Goal: Communication & Community: Answer question/provide support

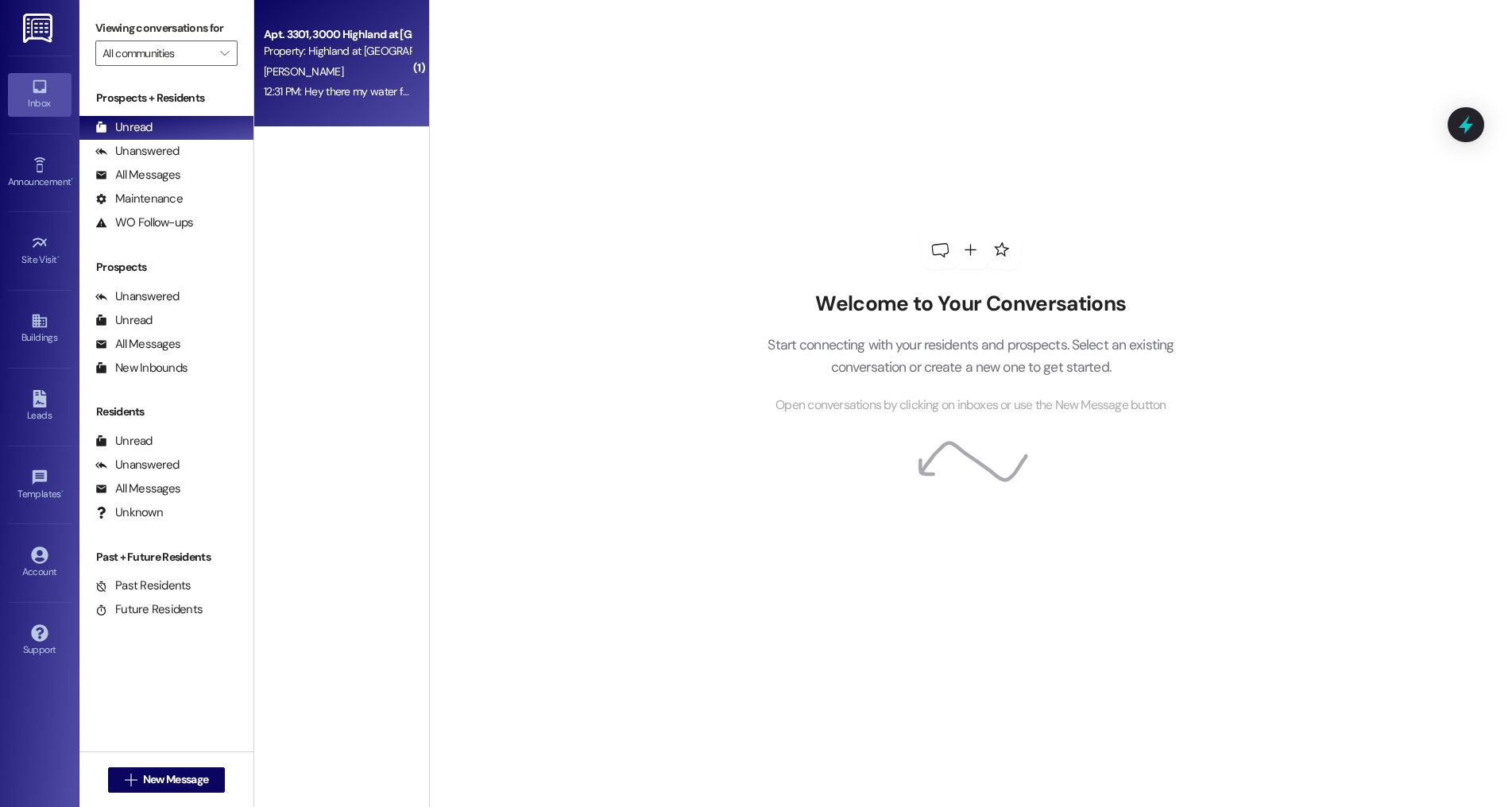
click at [395, 64] on div "[PERSON_NAME]" at bounding box center [337, 72] width 151 height 20
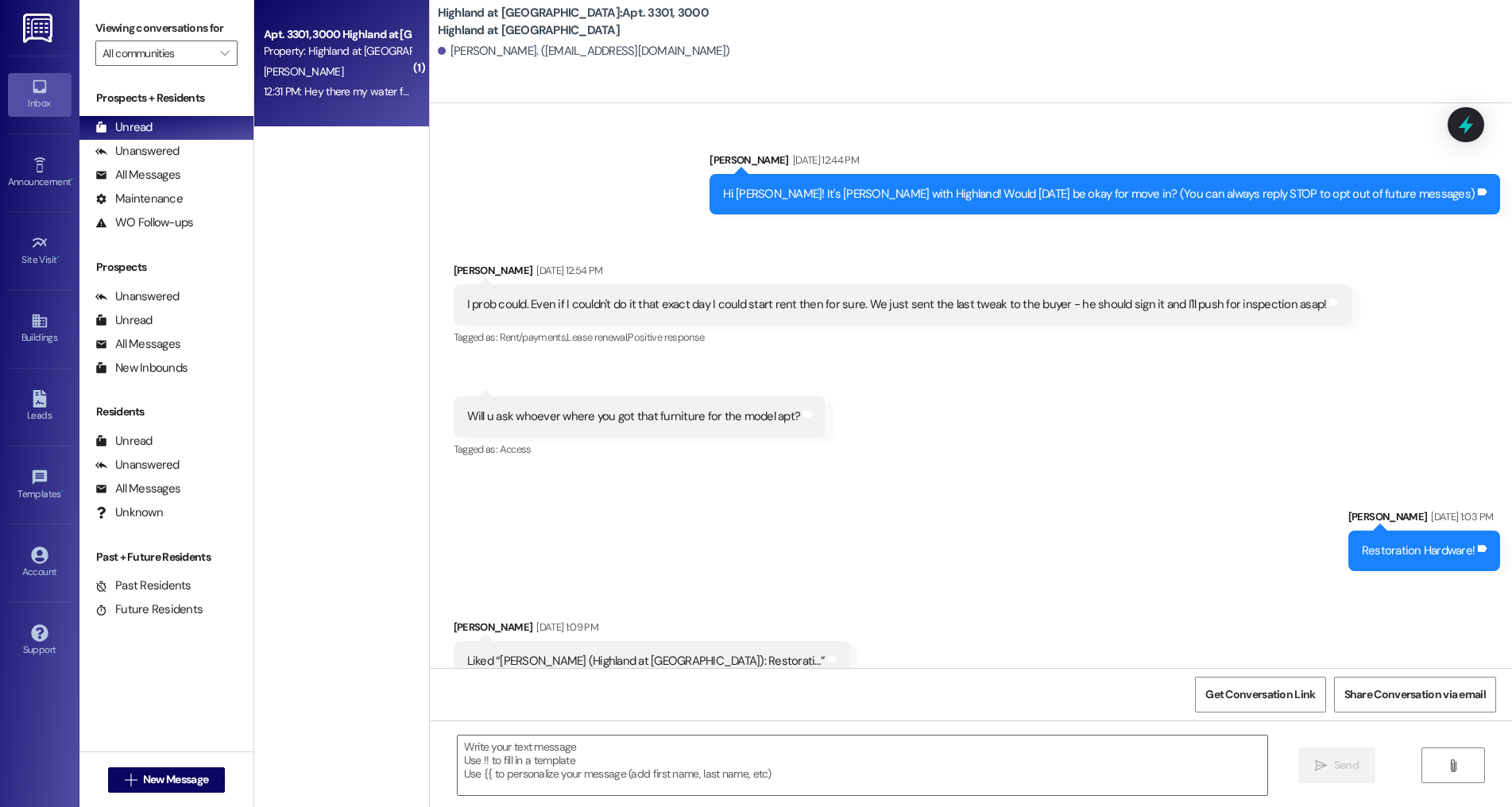
scroll to position [67227, 0]
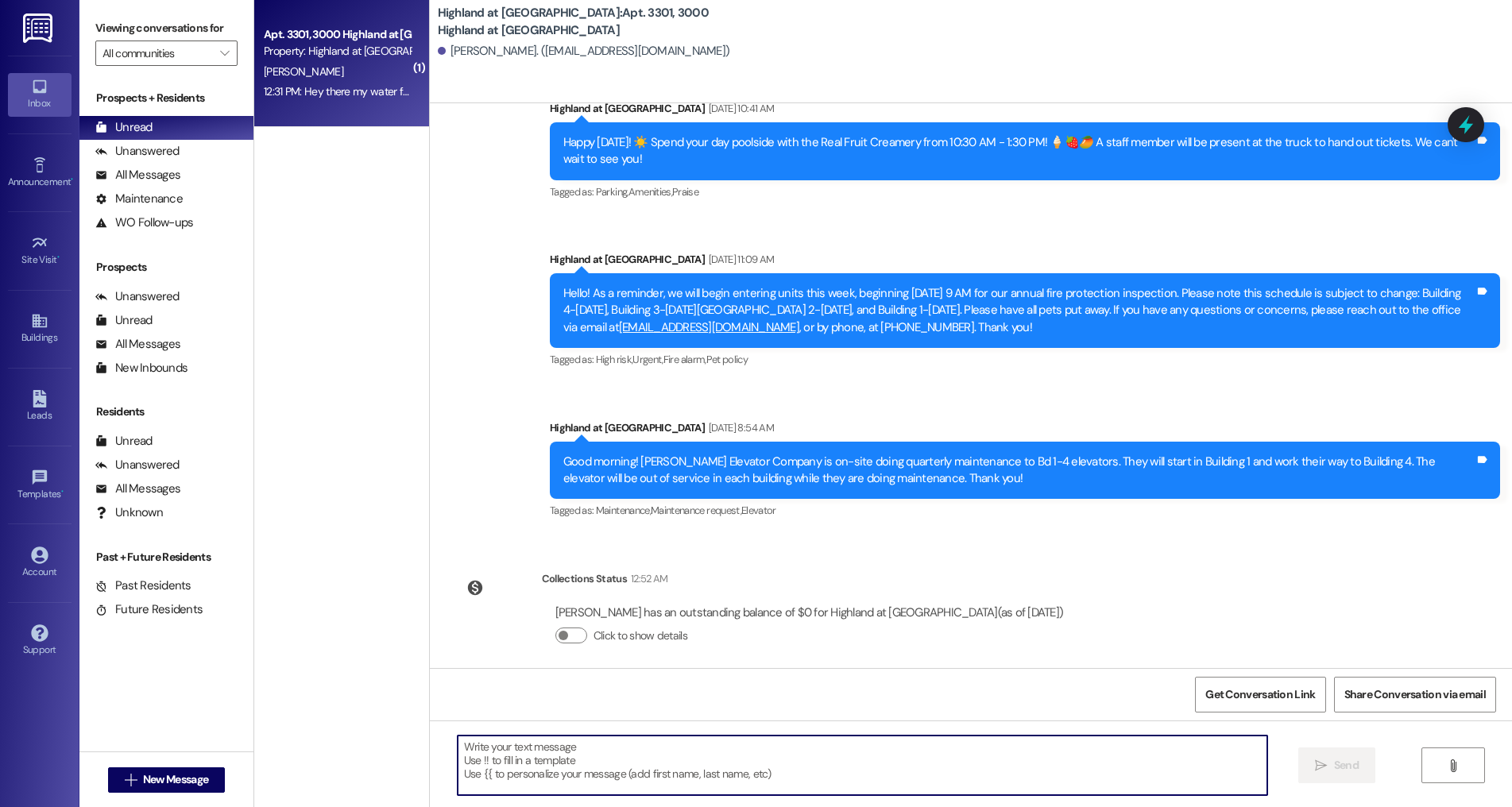
click at [644, 760] on textarea at bounding box center [863, 766] width 811 height 60
type textarea "We will add a work order for this!"
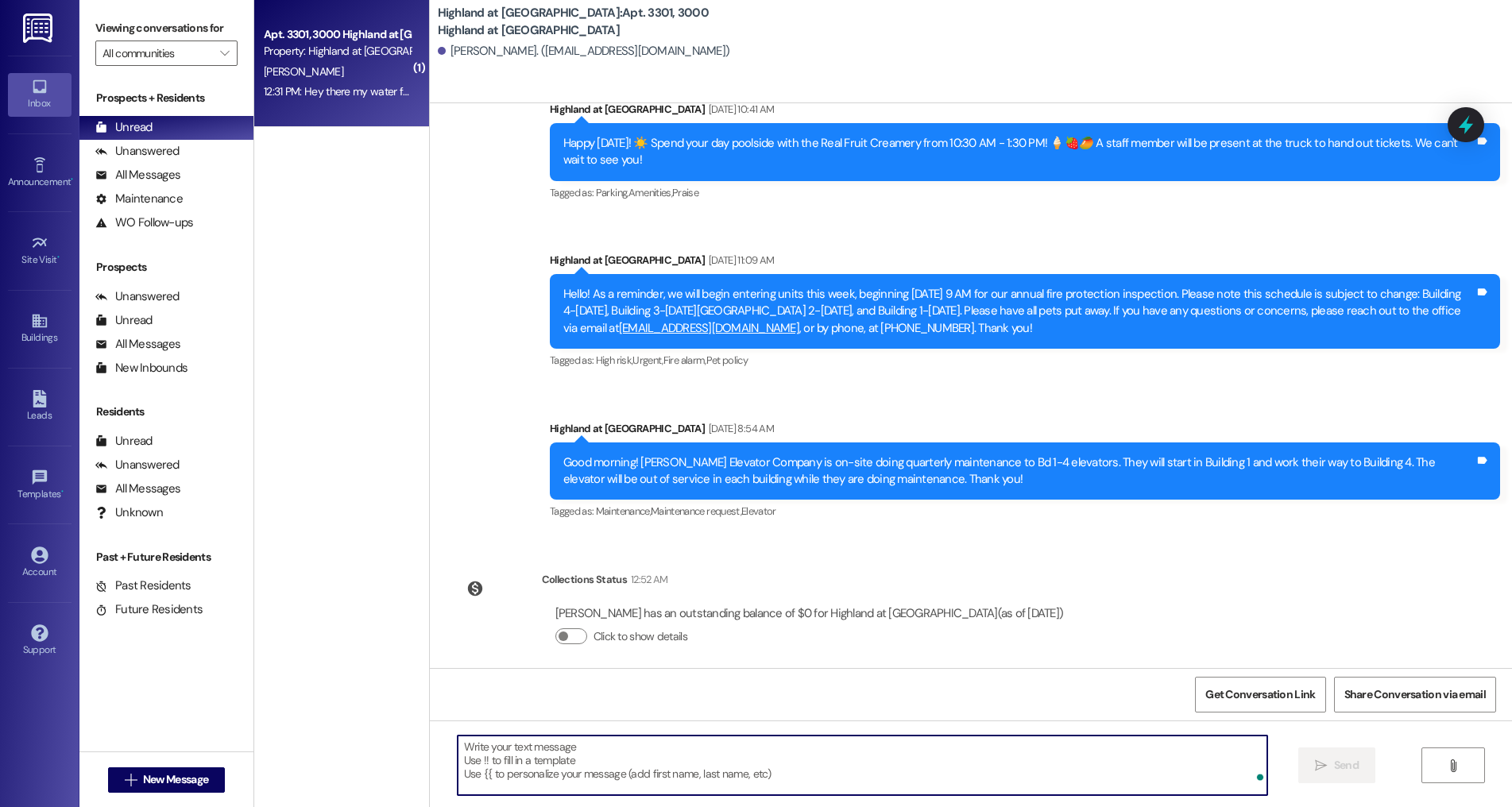
scroll to position [67337, 0]
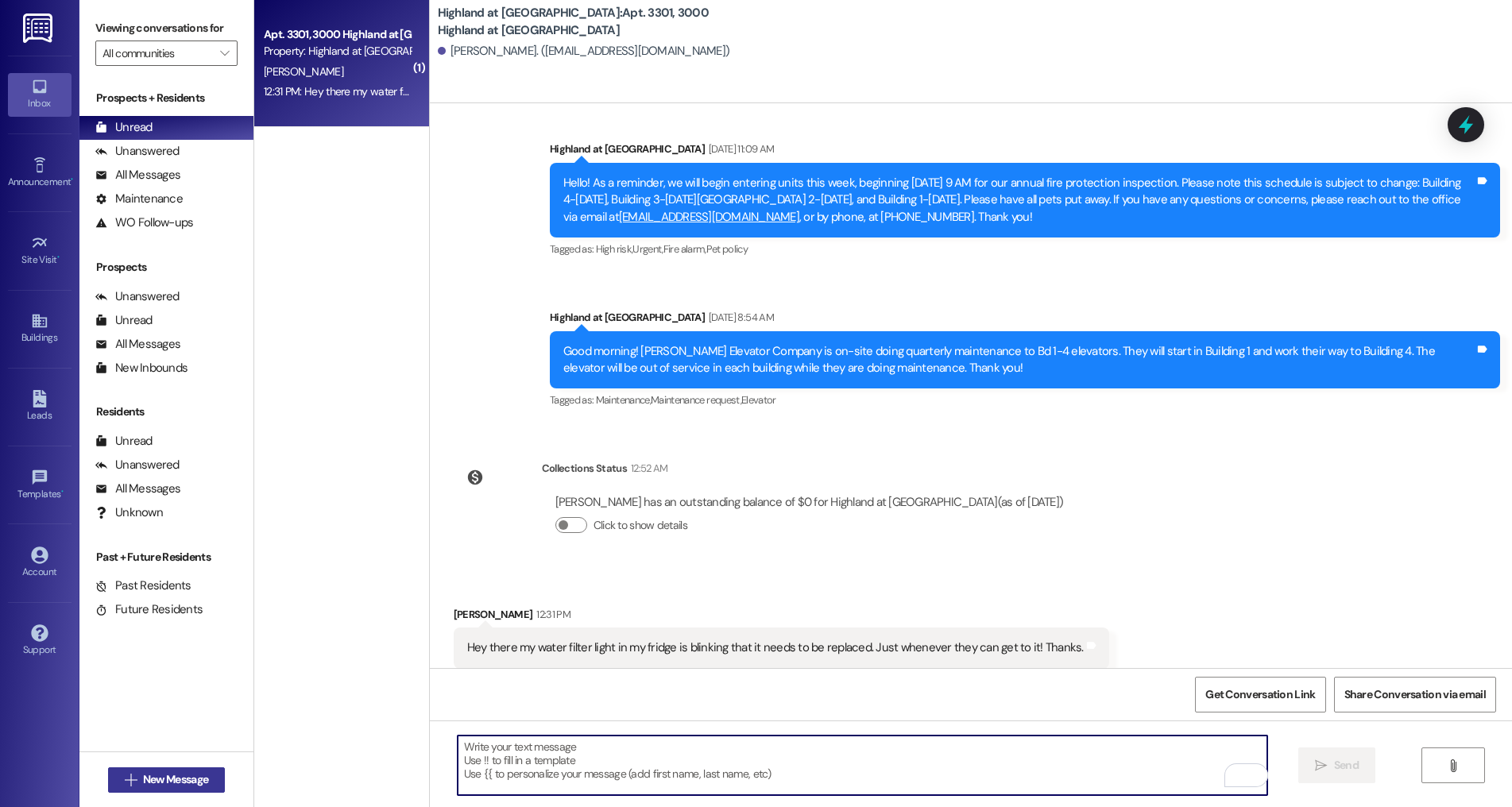
click at [192, 776] on span "New Message" at bounding box center [175, 780] width 65 height 17
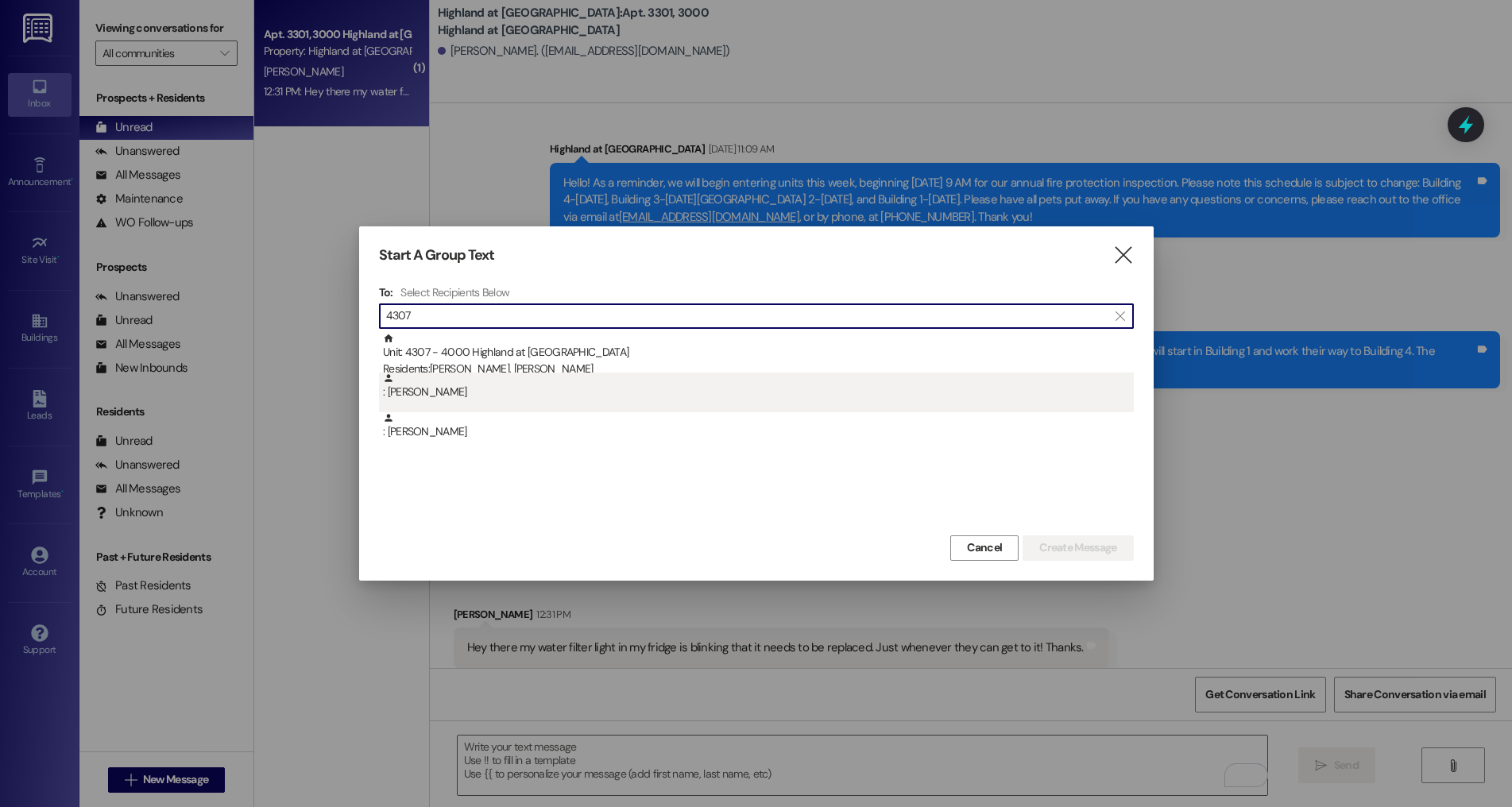
type input "4307"
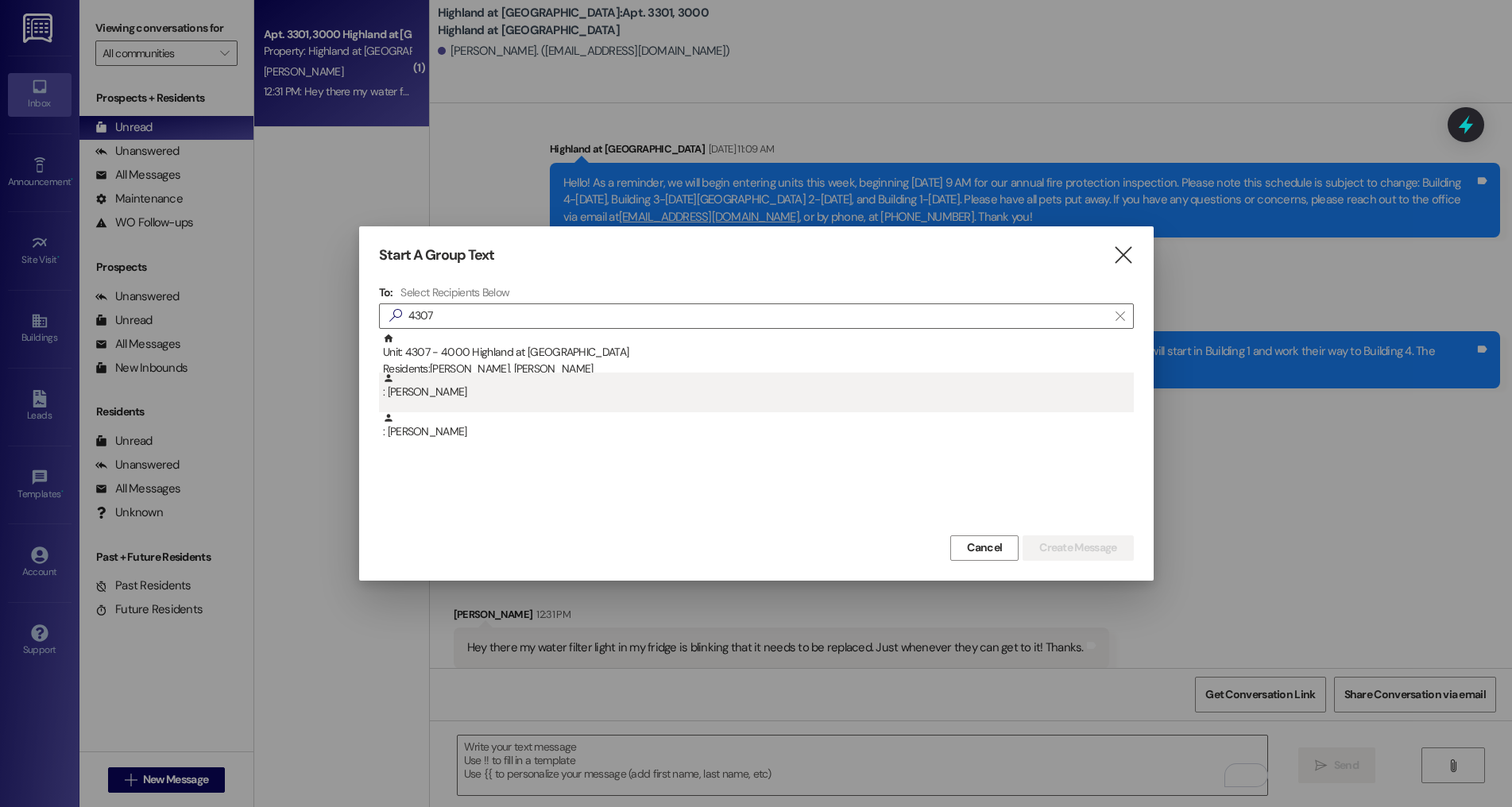
click at [565, 373] on div ": [PERSON_NAME]" at bounding box center [758, 387] width 751 height 28
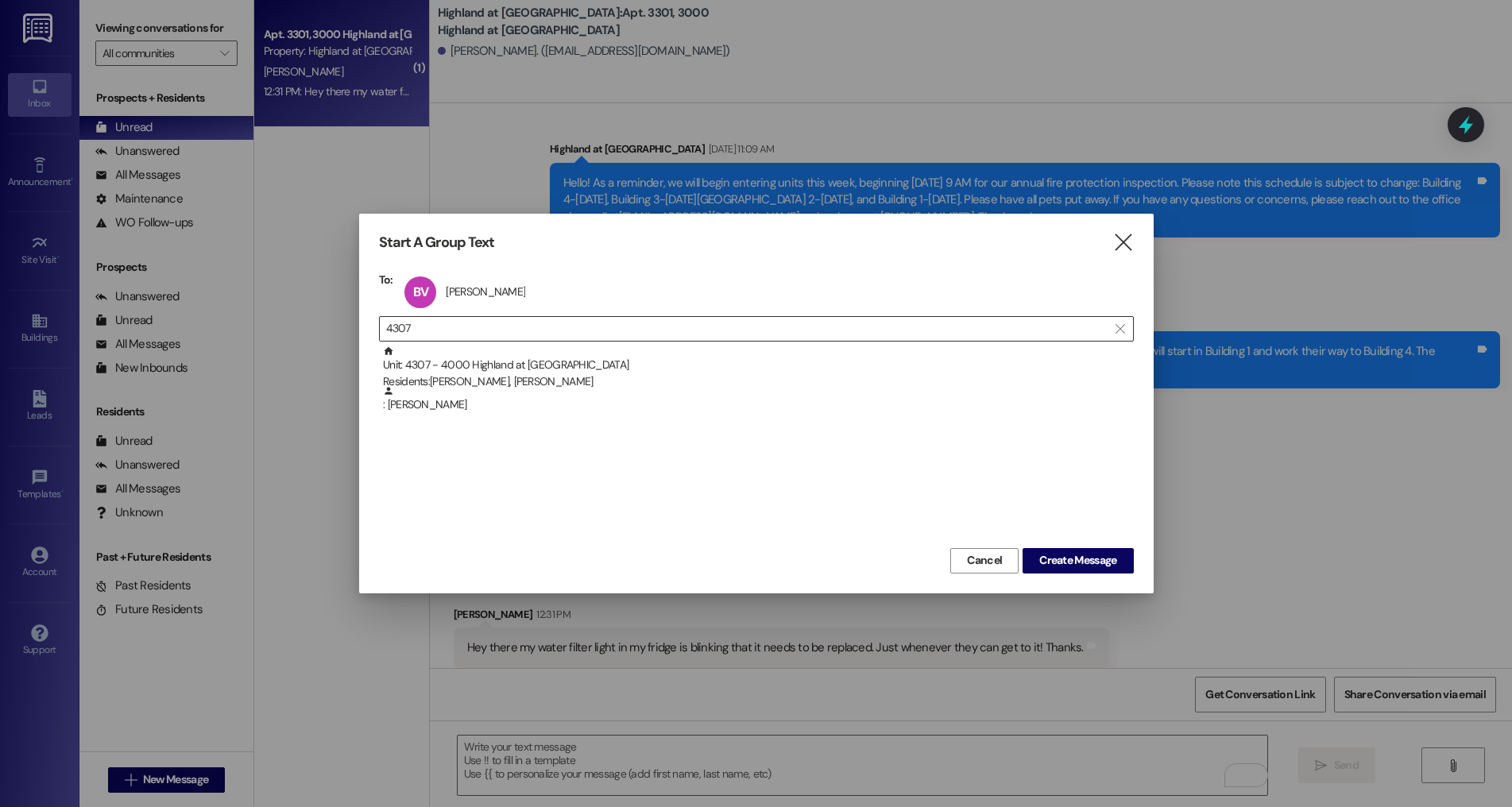
click at [502, 306] on div "BV [PERSON_NAME] Van Court [PERSON_NAME] Van Court click to remove" at bounding box center [469, 293] width 138 height 40
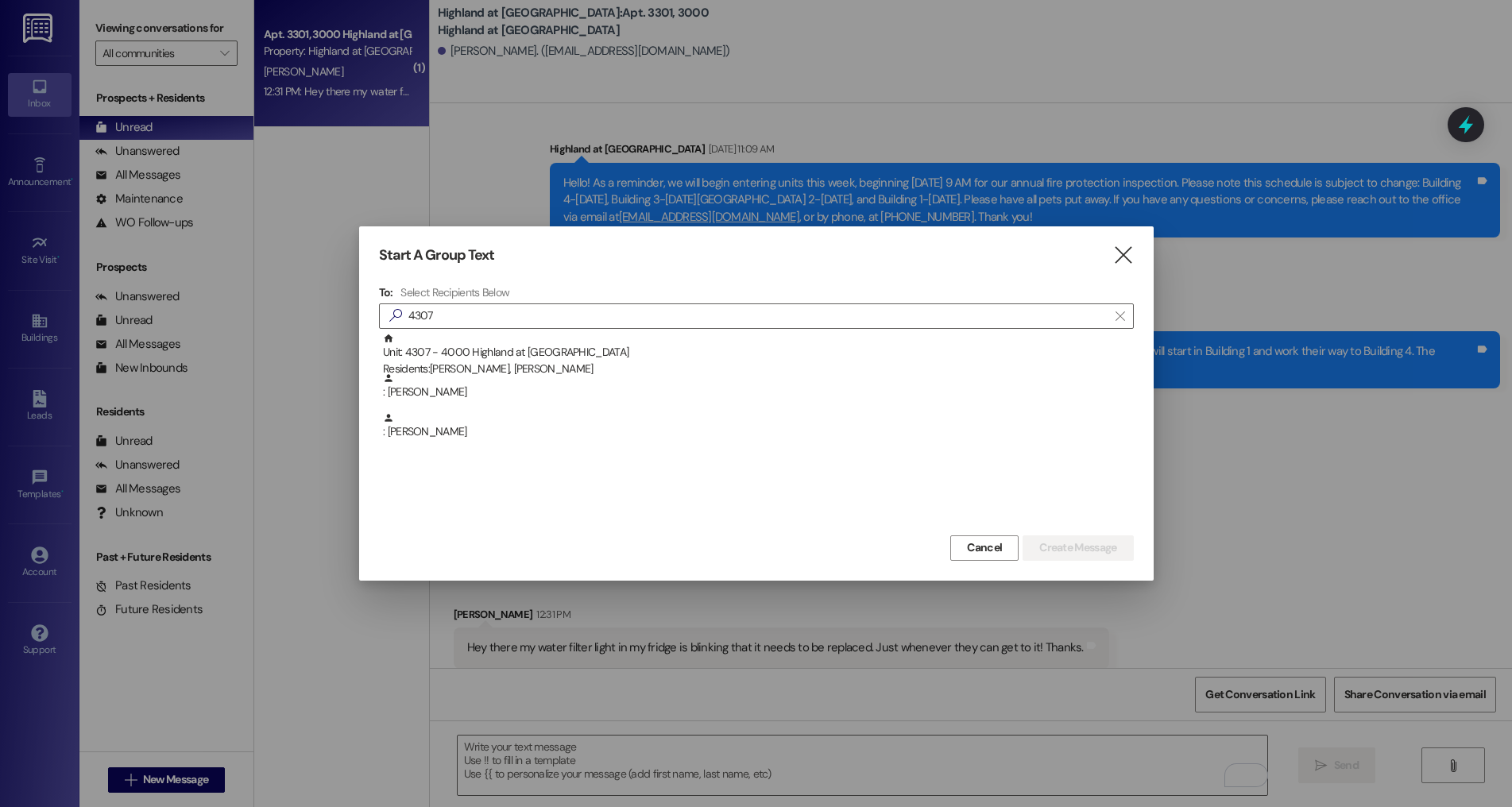
drag, startPoint x: 527, startPoint y: 354, endPoint x: 952, endPoint y: 470, distance: 440.5
click at [527, 354] on div "Unit: 4307 - 4000 Highland at [GEOGRAPHIC_DATA] Residents: [PERSON_NAME], [PERS…" at bounding box center [758, 356] width 751 height 45
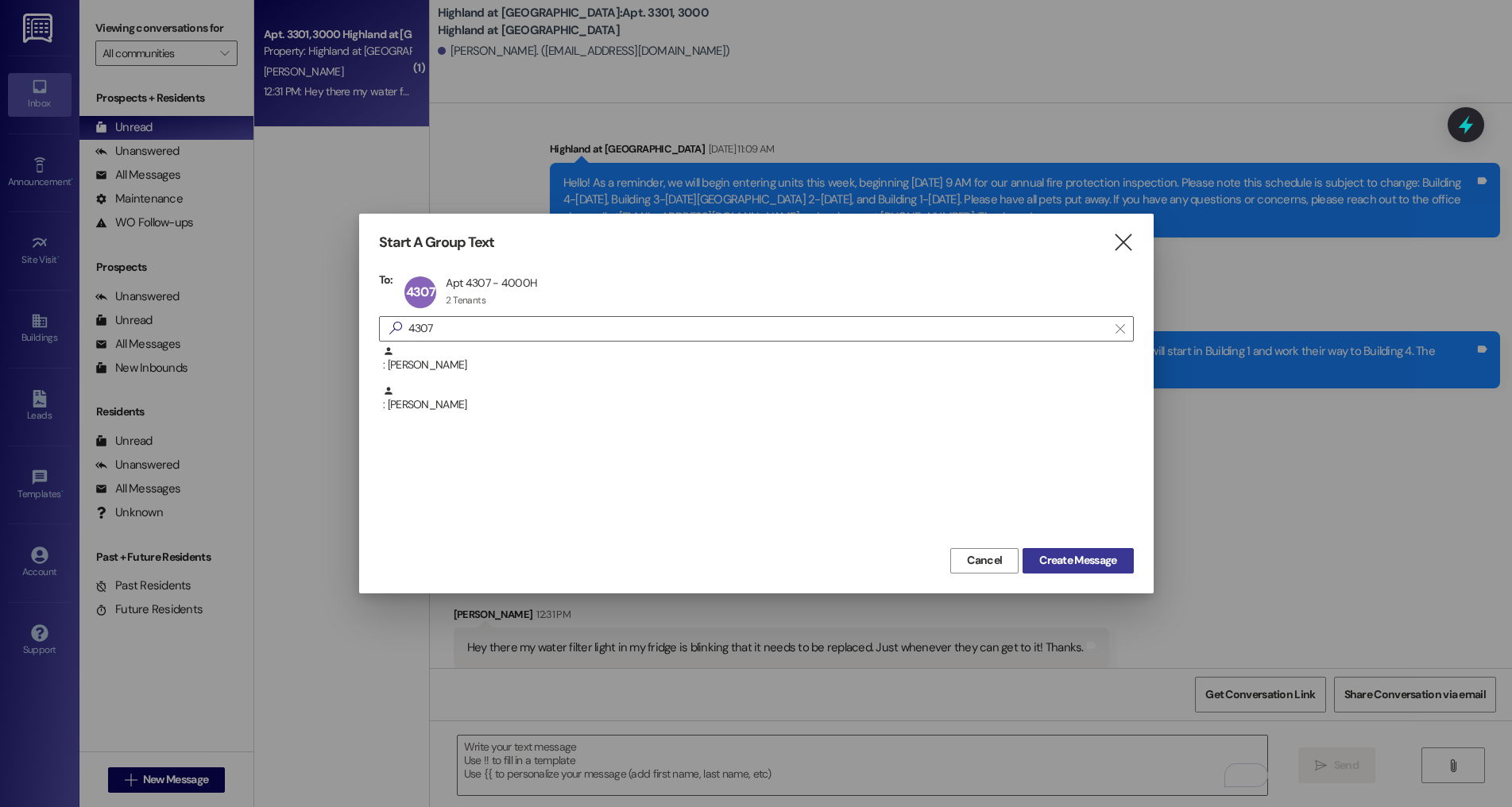
click at [1064, 557] on span "Create Message" at bounding box center [1078, 561] width 77 height 17
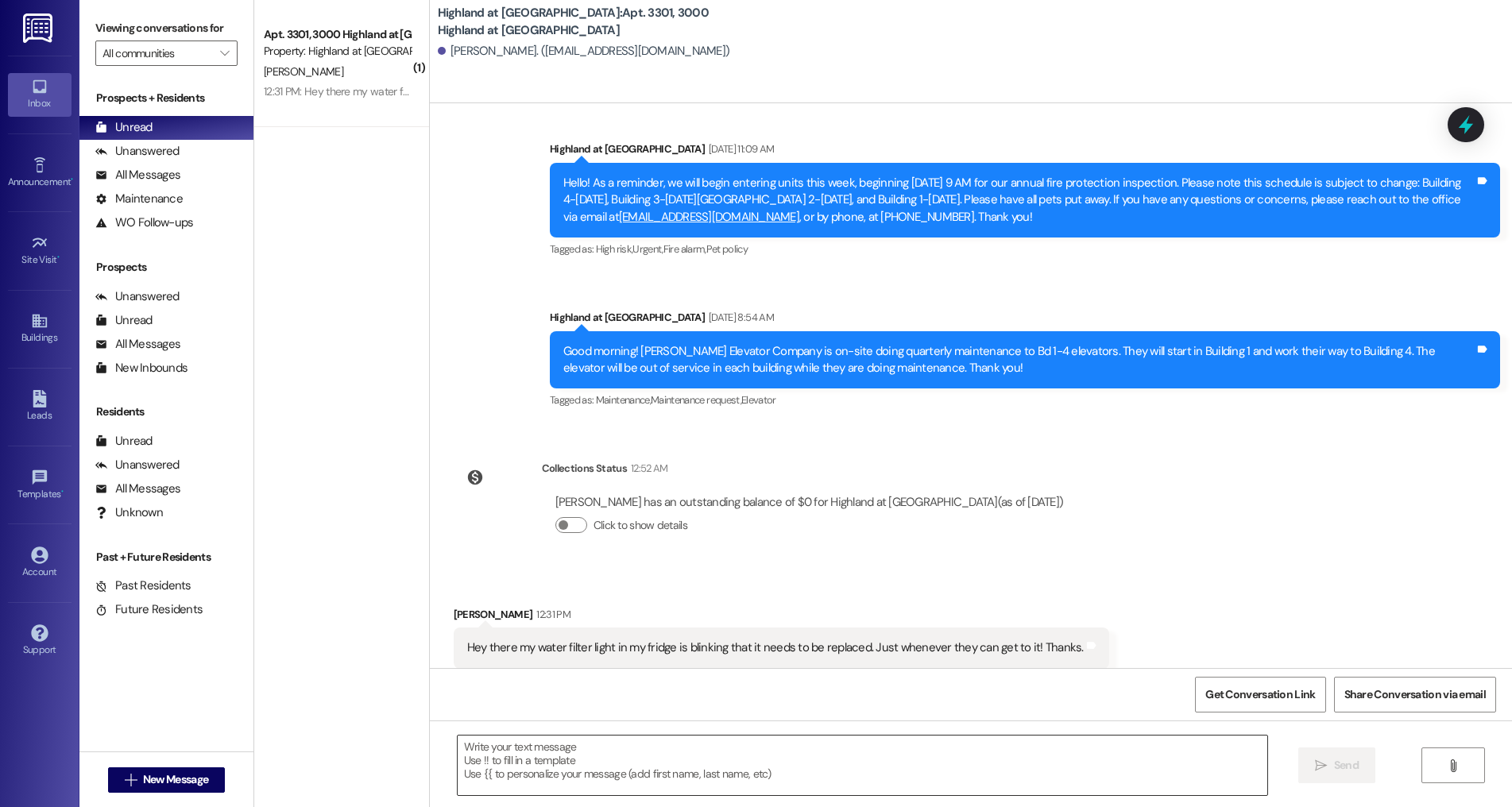
click at [591, 778] on textarea at bounding box center [863, 766] width 811 height 60
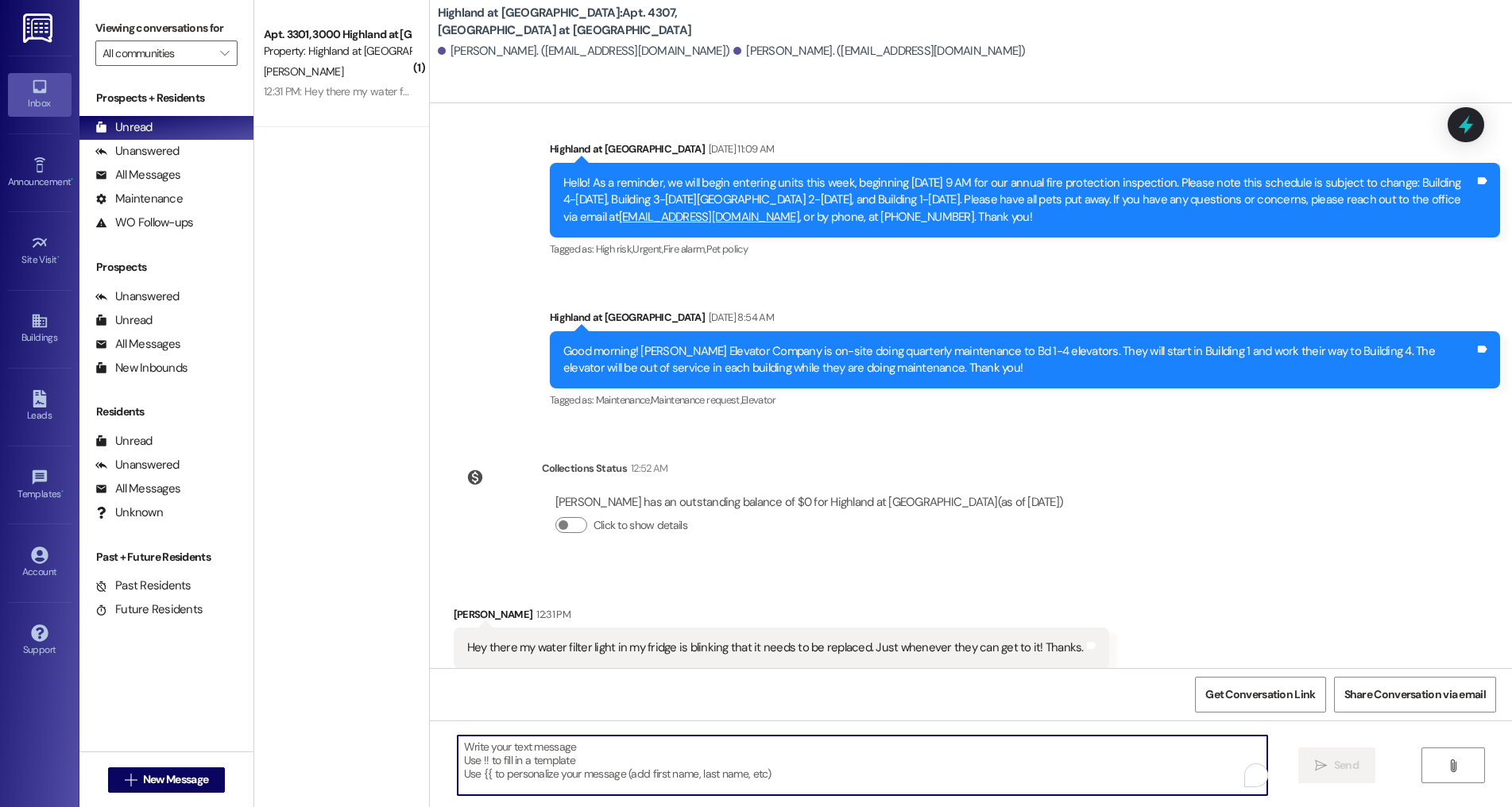
scroll to position [173, 0]
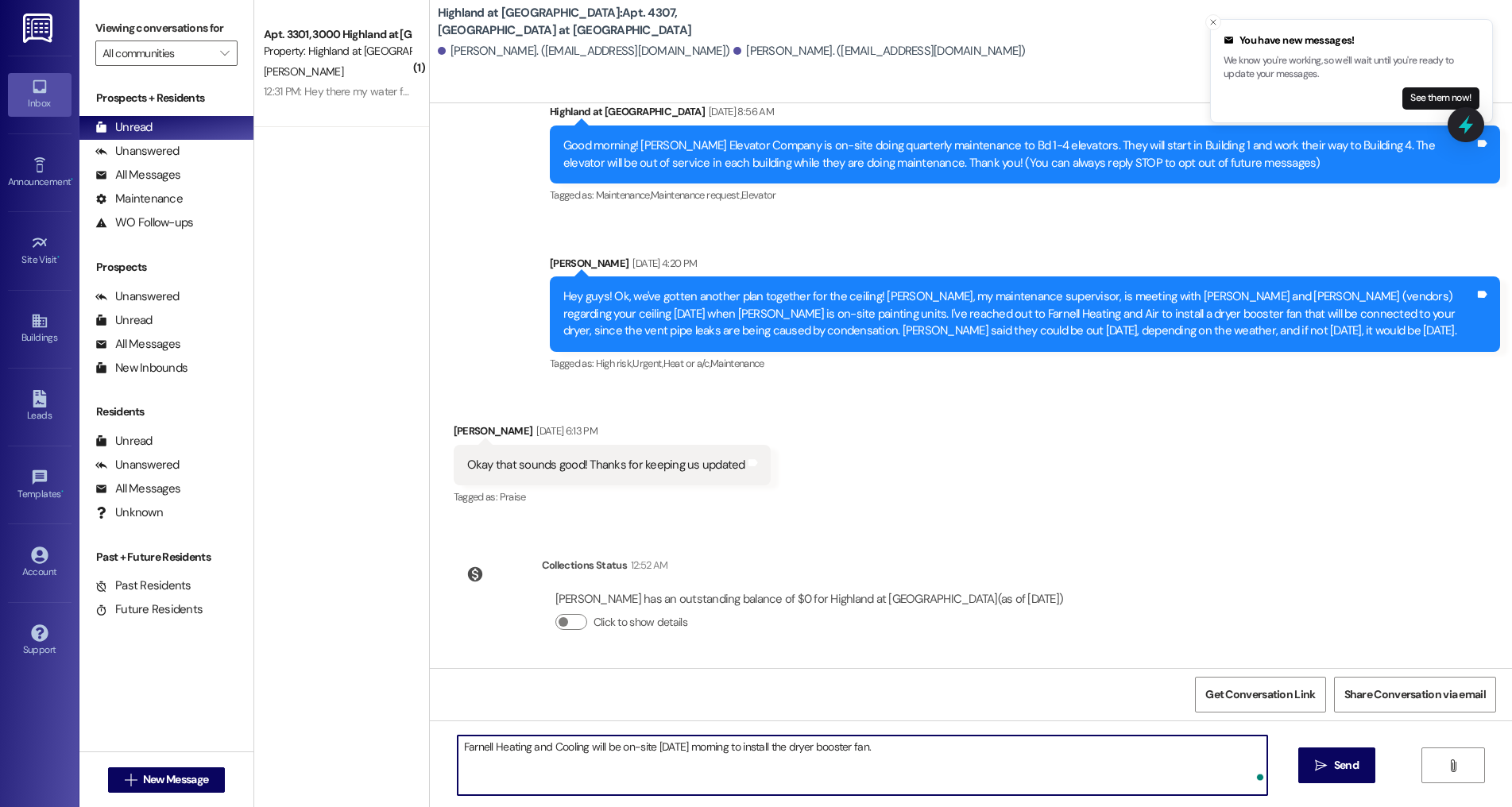
type textarea "Farnell Heating and Cooling will be on-site [DATE] morning to install the dryer…"
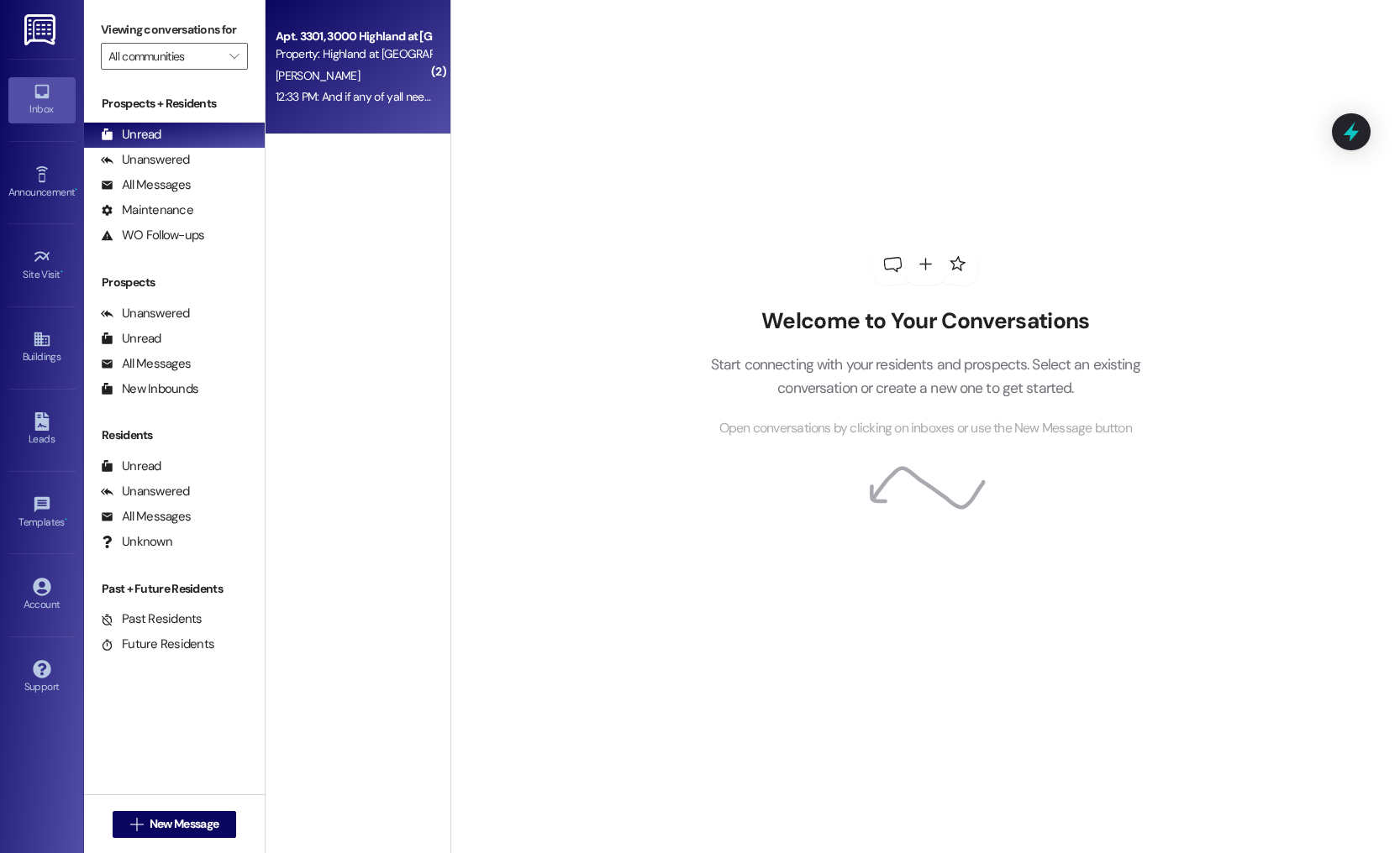
click at [345, 95] on div "12:33 PM: And if any of yall need black plastic hangers I have a ton of them. I…" at bounding box center [807, 96] width 1063 height 15
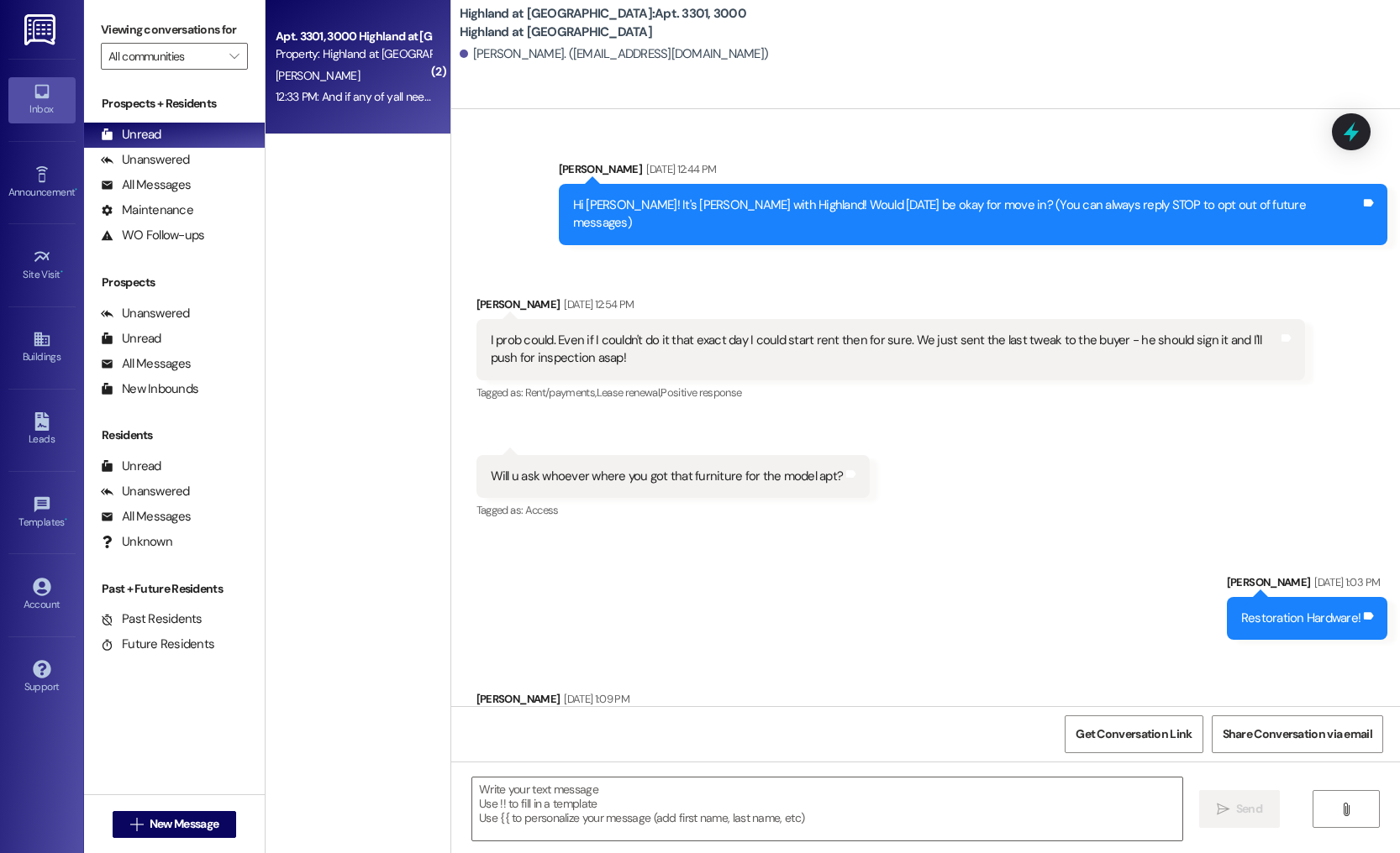
scroll to position [72593, 0]
